Goal: Check status: Check status

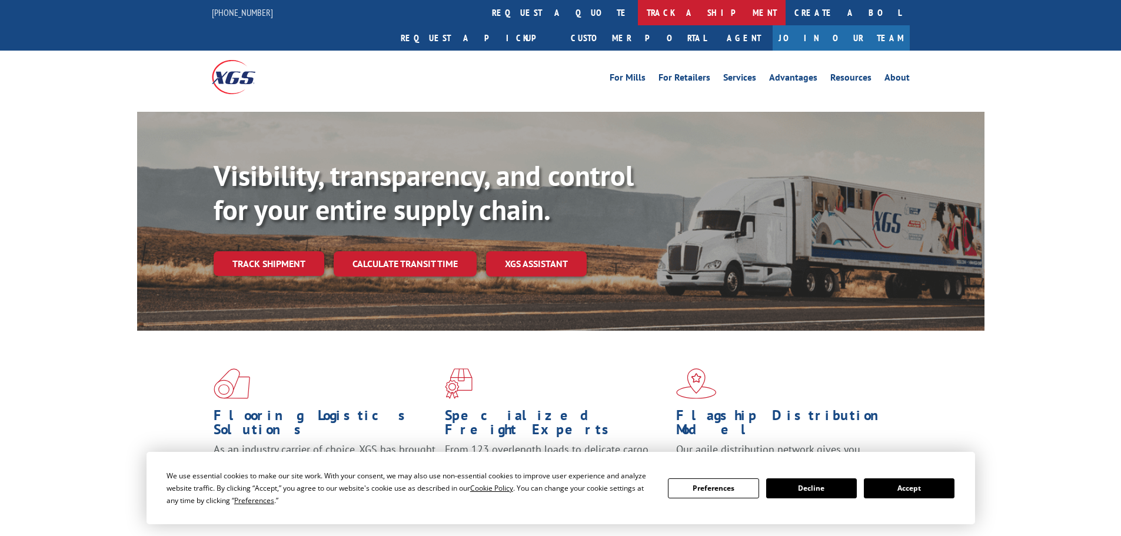
click at [638, 8] on link "track a shipment" at bounding box center [712, 12] width 148 height 25
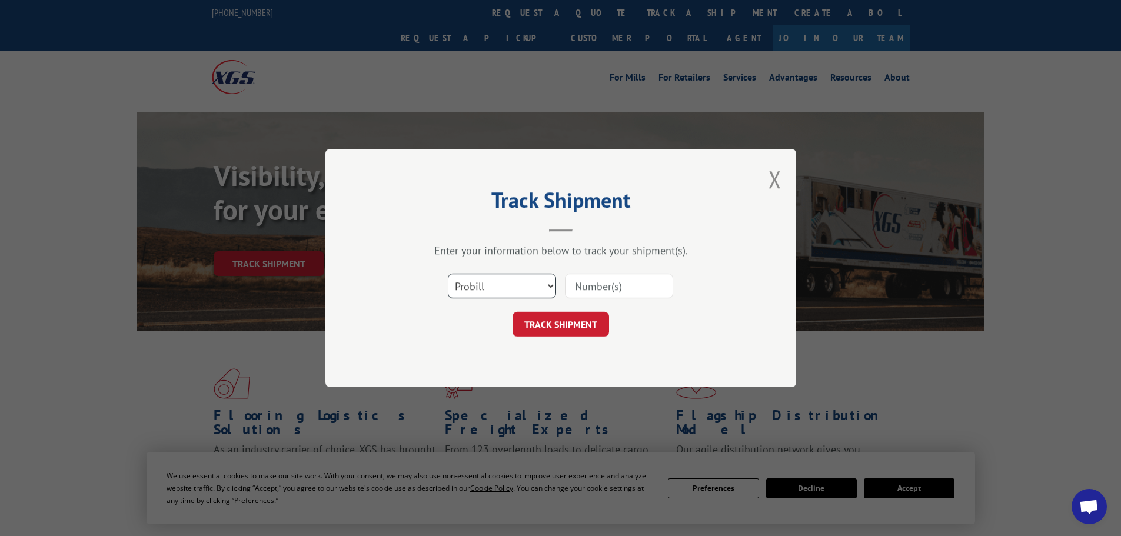
click at [530, 285] on select "Select category... Probill BOL PO" at bounding box center [502, 286] width 108 height 25
select select "po"
click at [448, 274] on select "Select category... Probill BOL PO" at bounding box center [502, 286] width 108 height 25
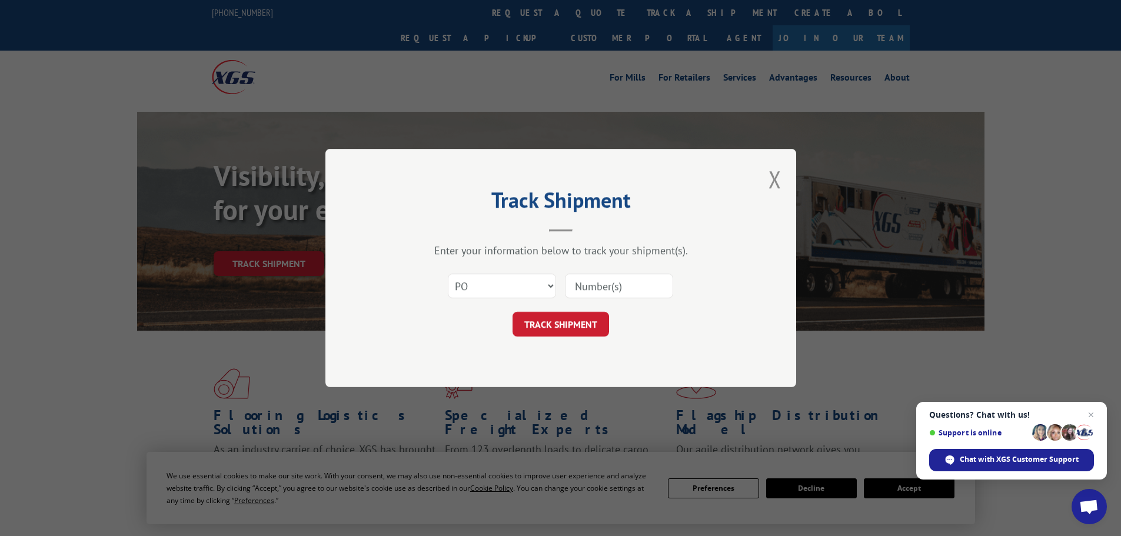
click at [603, 293] on input at bounding box center [619, 286] width 108 height 25
type input "6013263"
click button "TRACK SHIPMENT" at bounding box center [560, 324] width 96 height 25
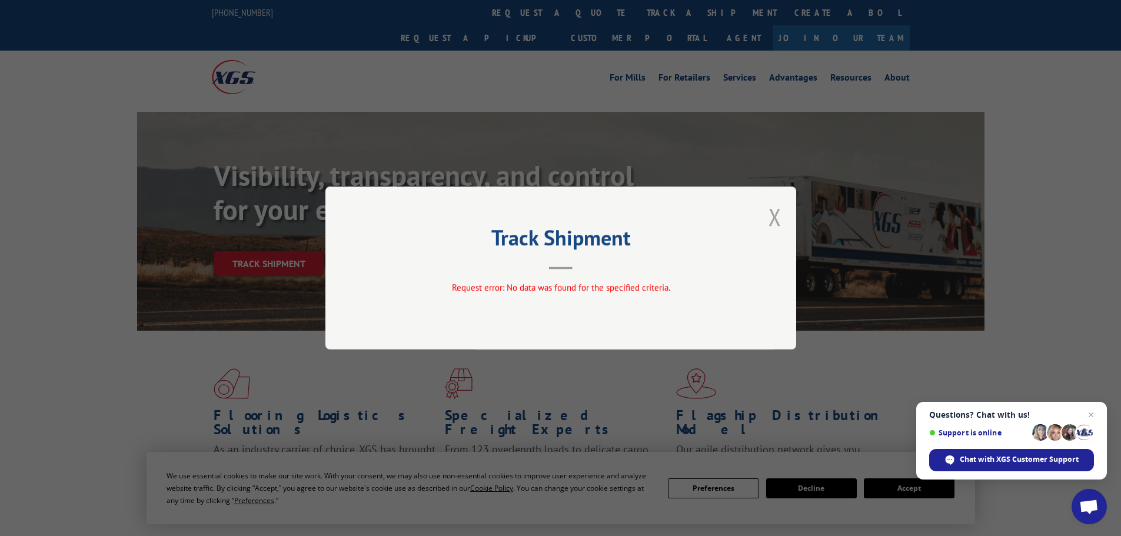
click at [773, 217] on button "Close modal" at bounding box center [774, 216] width 13 height 31
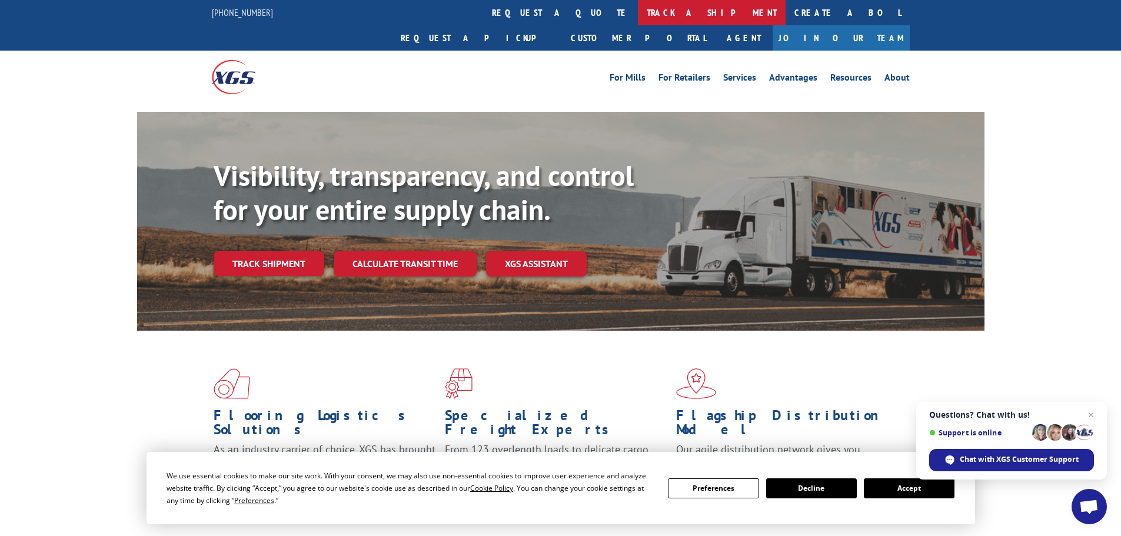
click at [638, 5] on link "track a shipment" at bounding box center [712, 12] width 148 height 25
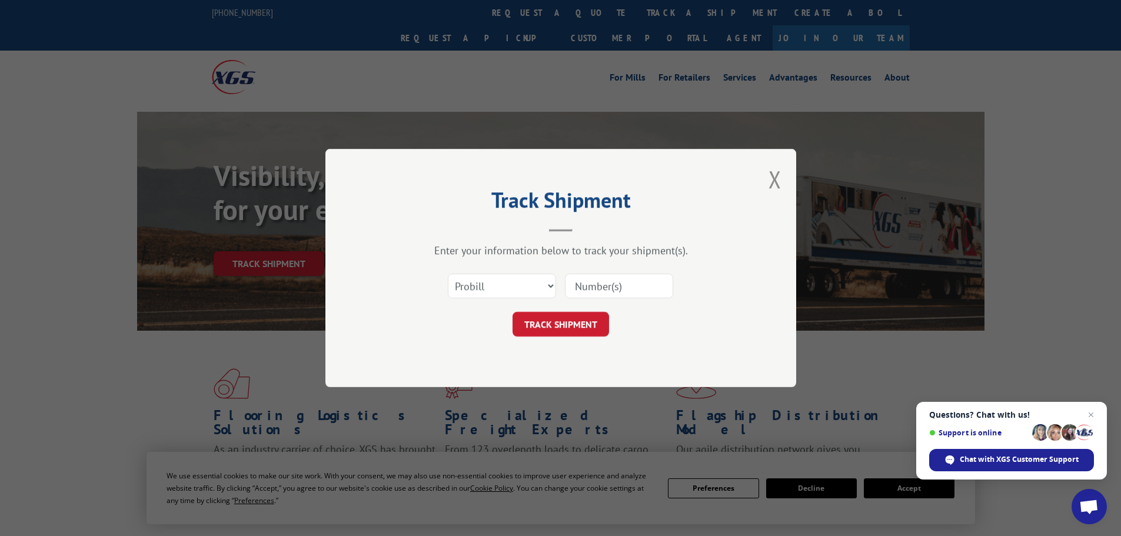
click at [585, 287] on input at bounding box center [619, 286] width 108 height 25
type input "6013263"
click at [512, 312] on button "TRACK SHIPMENT" at bounding box center [560, 324] width 96 height 25
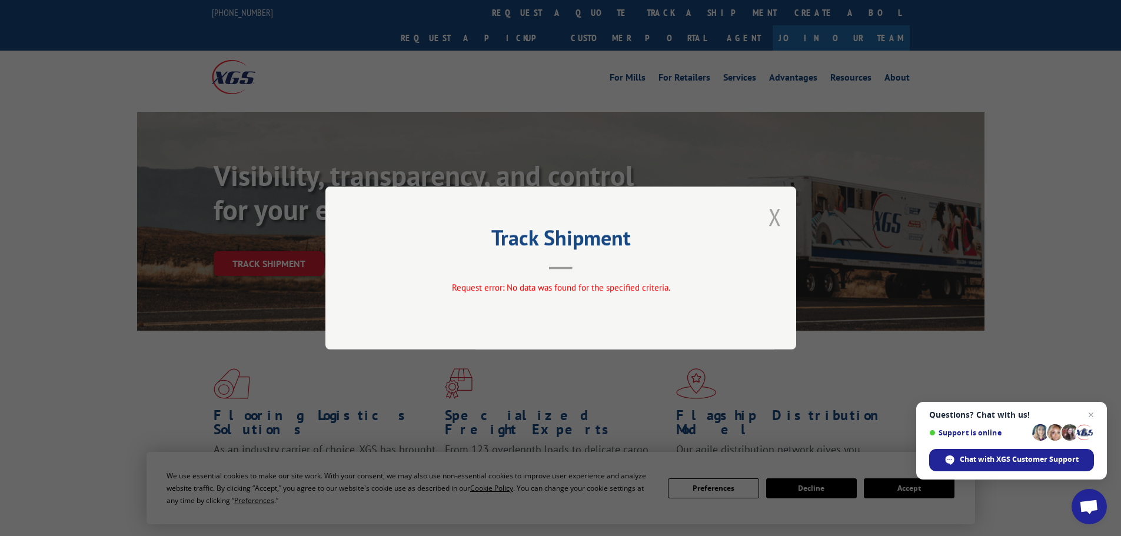
click at [779, 217] on button "Close modal" at bounding box center [774, 216] width 13 height 31
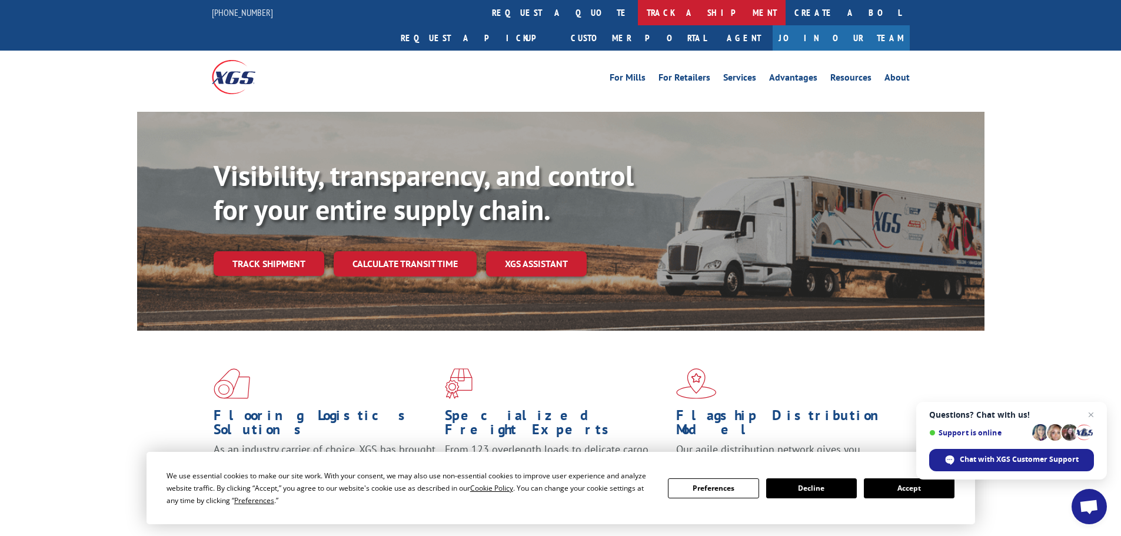
click at [638, 16] on link "track a shipment" at bounding box center [712, 12] width 148 height 25
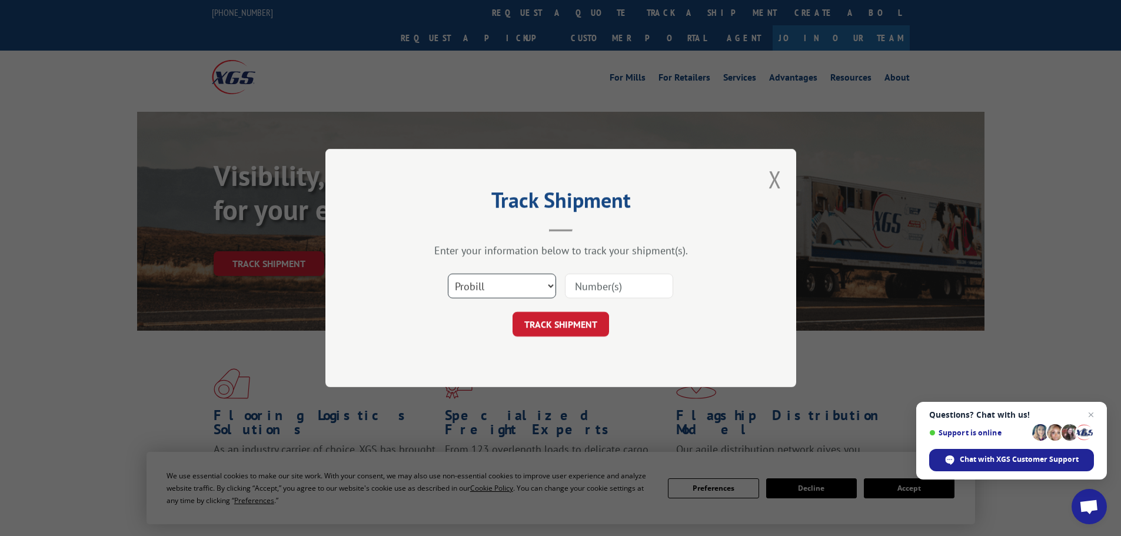
click at [537, 290] on select "Select category... Probill BOL PO" at bounding box center [502, 286] width 108 height 25
select select "bol"
click at [448, 274] on select "Select category... Probill BOL PO" at bounding box center [502, 286] width 108 height 25
click at [607, 285] on input at bounding box center [619, 286] width 108 height 25
type input "6013263"
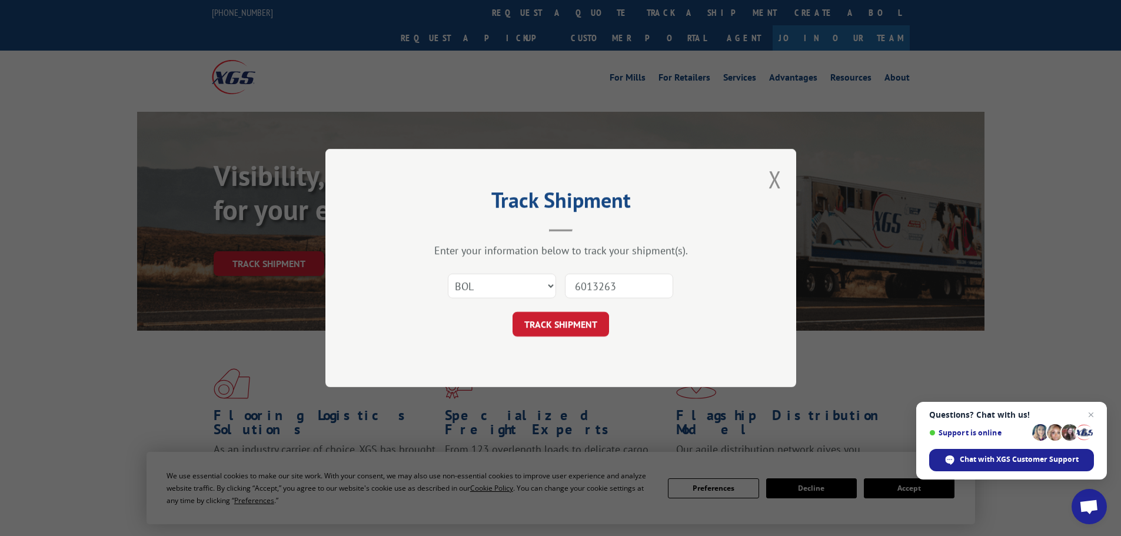
click button "TRACK SHIPMENT" at bounding box center [560, 324] width 96 height 25
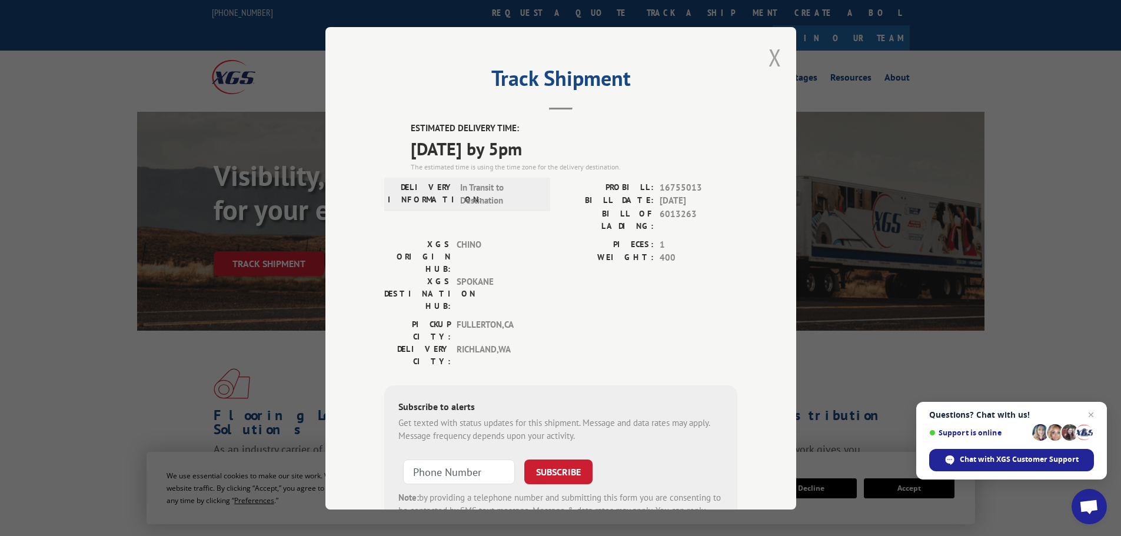
click at [768, 56] on button "Close modal" at bounding box center [774, 57] width 13 height 31
